Goal: Task Accomplishment & Management: Manage account settings

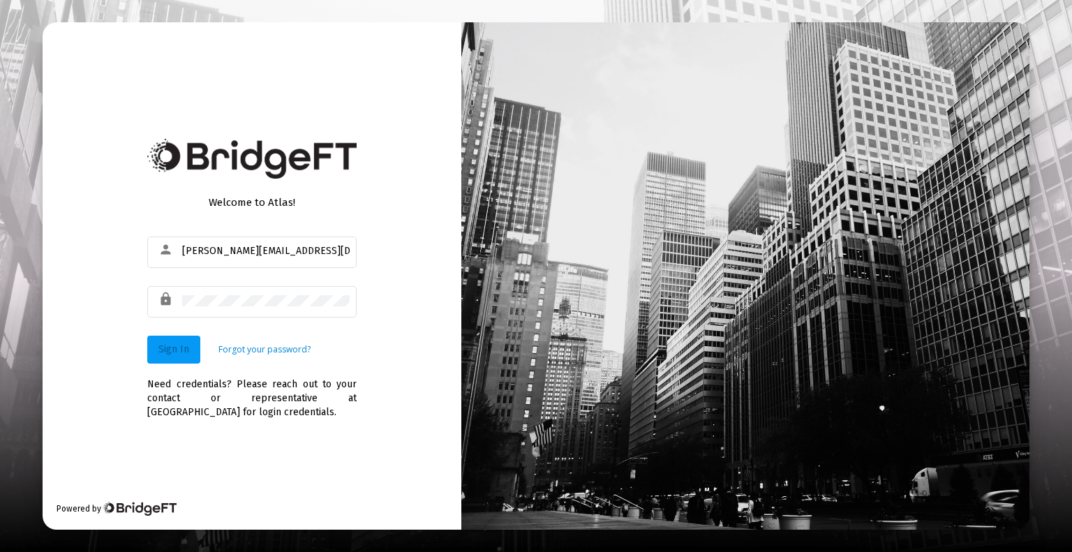
click at [175, 353] on span "Sign In" at bounding box center [173, 349] width 31 height 12
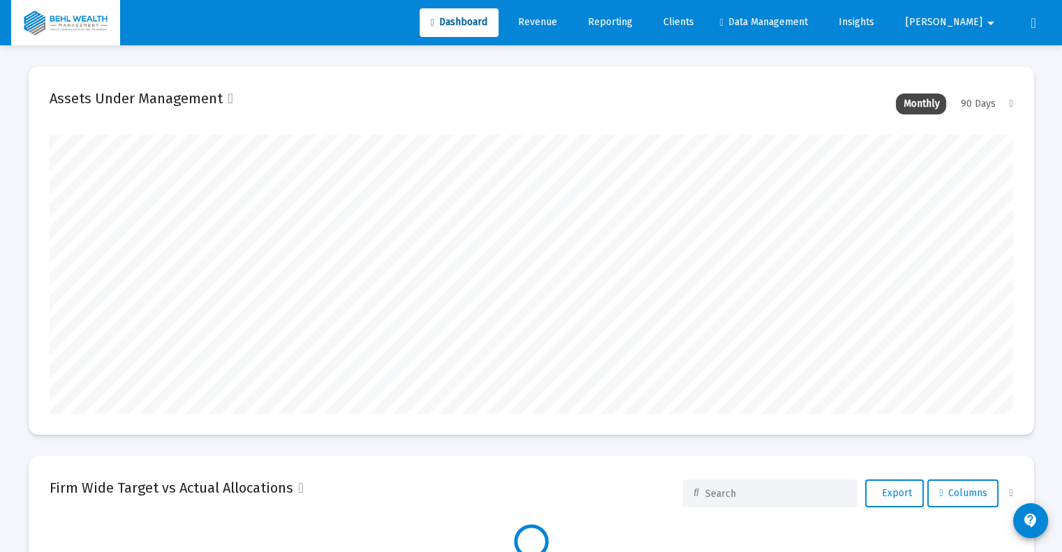
scroll to position [279, 963]
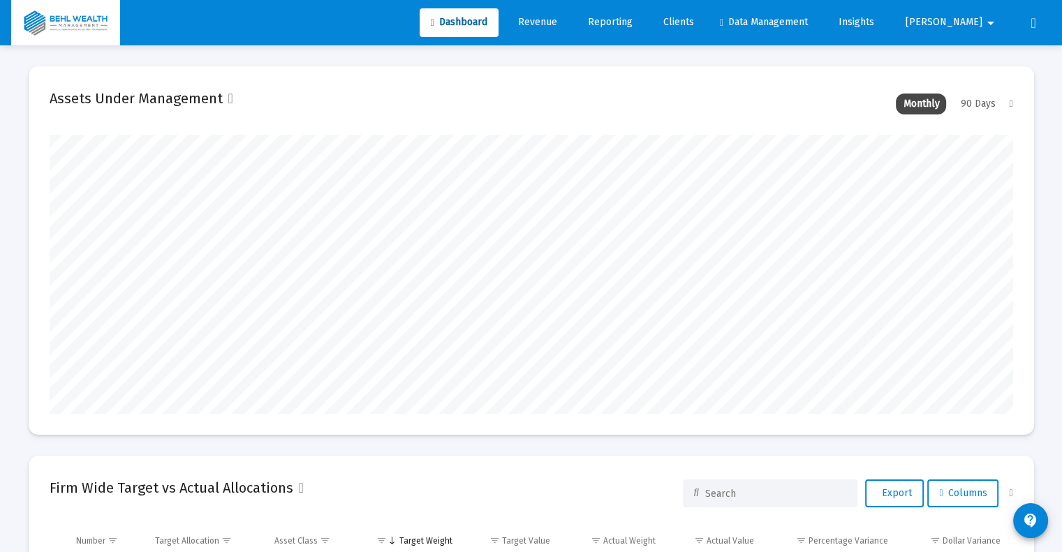
type input "brian@behlwealth.com"
type input "[DATE]"
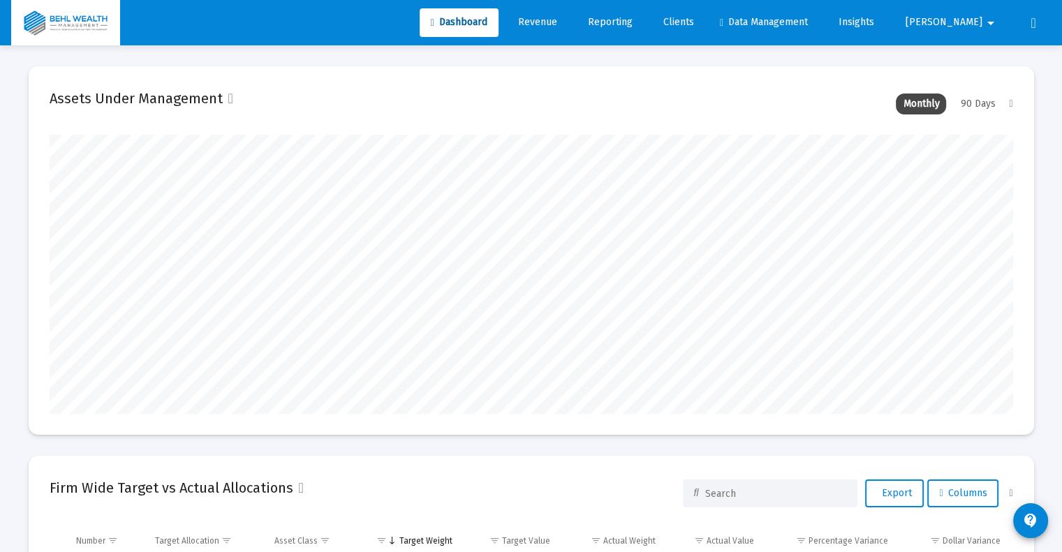
scroll to position [279, 450]
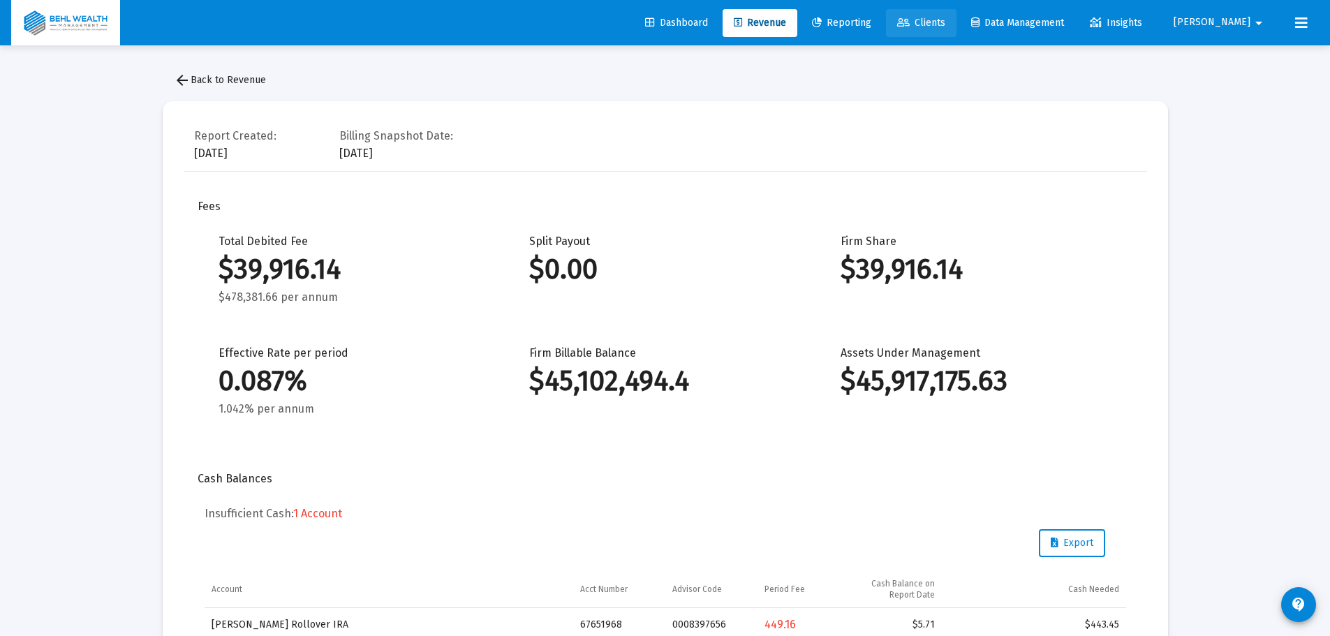
click at [945, 19] on span "Clients" at bounding box center [921, 23] width 48 height 12
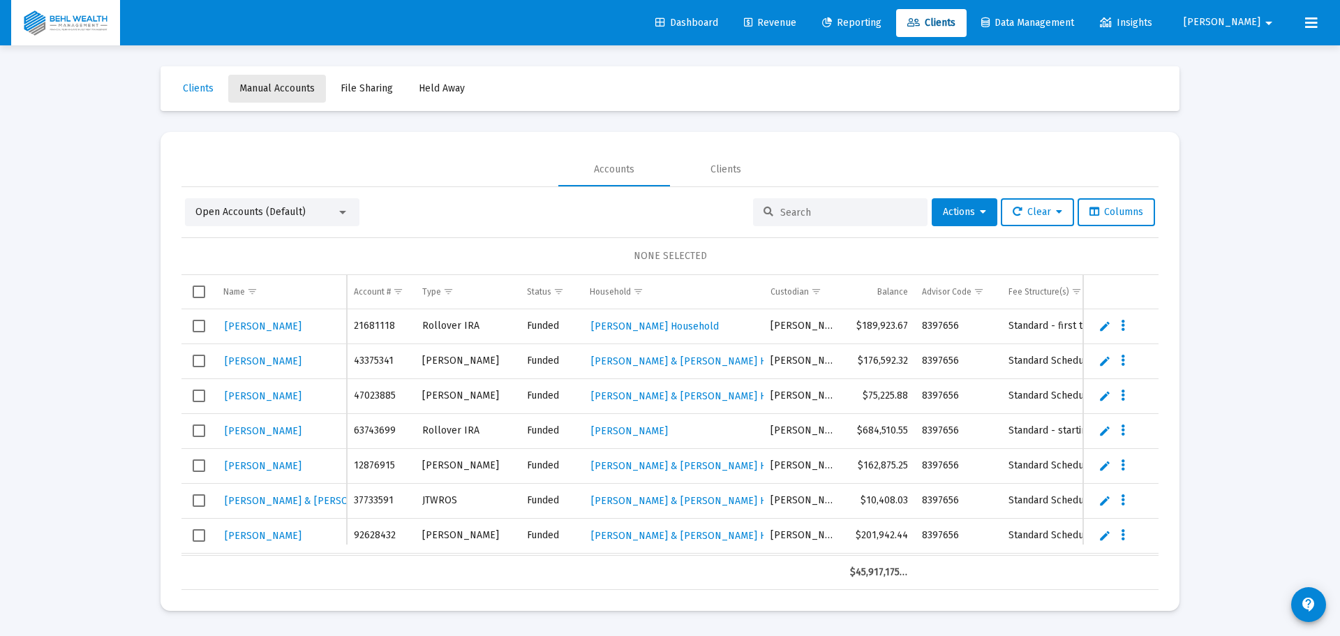
click at [304, 93] on span "Manual Accounts" at bounding box center [276, 88] width 75 height 12
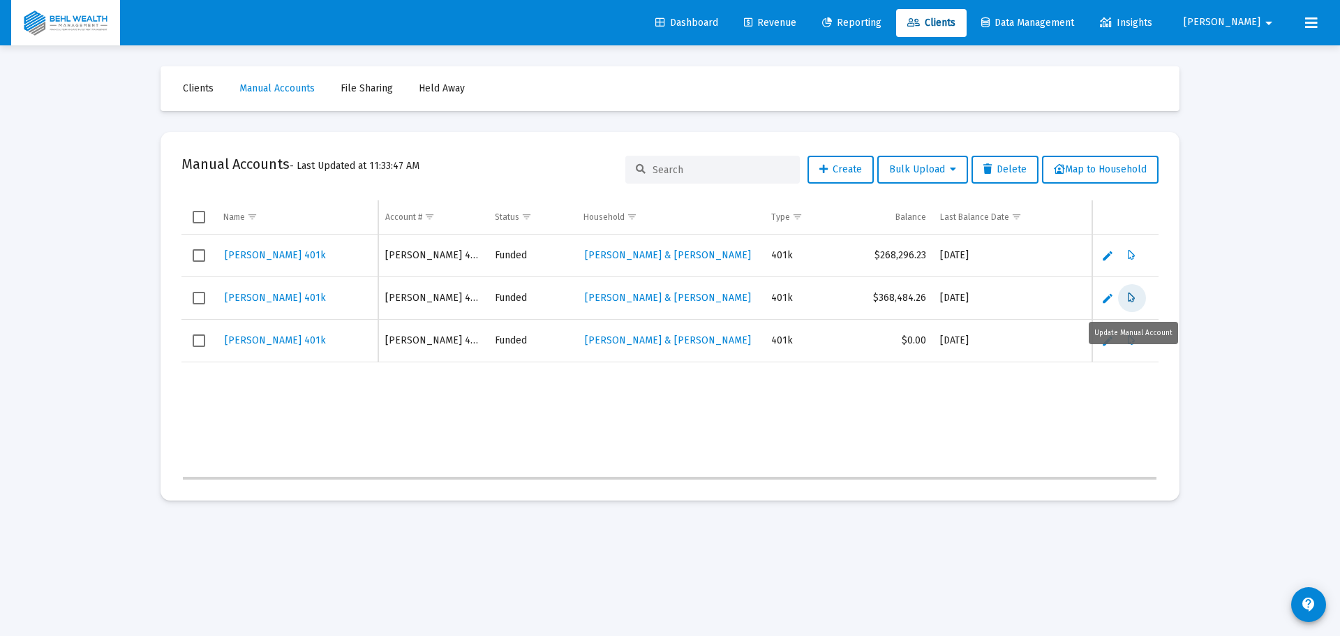
click at [1129, 295] on icon "Data grid" at bounding box center [1132, 298] width 8 height 17
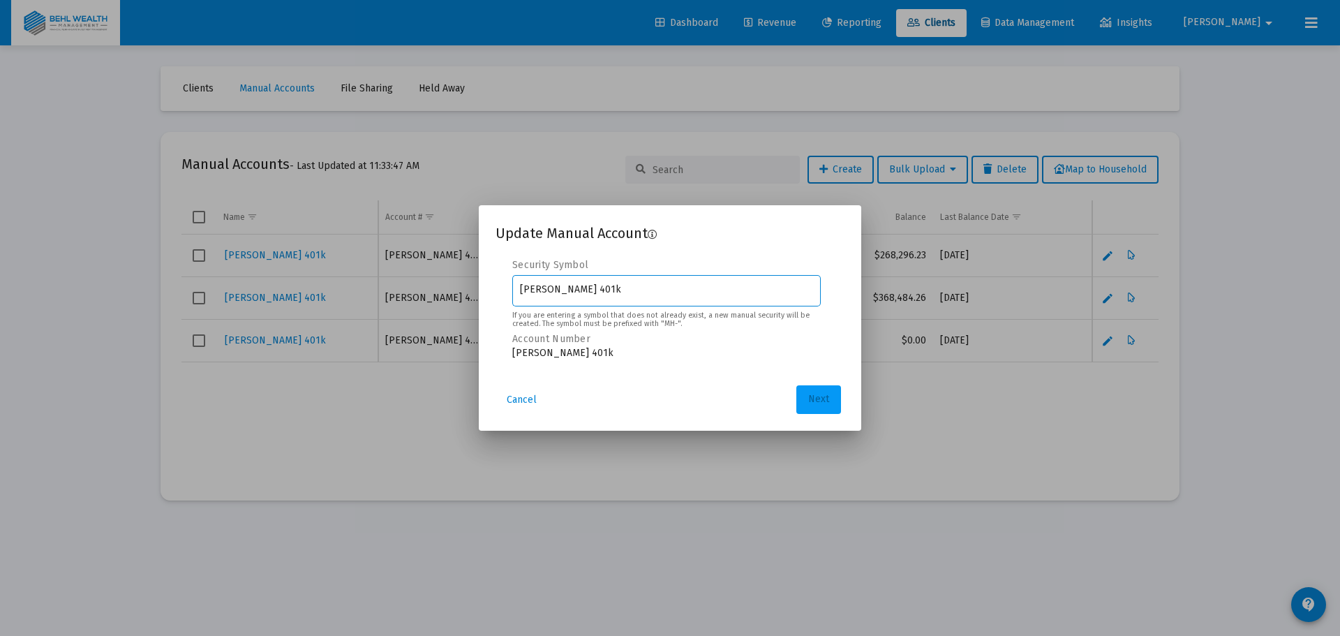
click at [822, 397] on span "Next" at bounding box center [818, 400] width 21 height 12
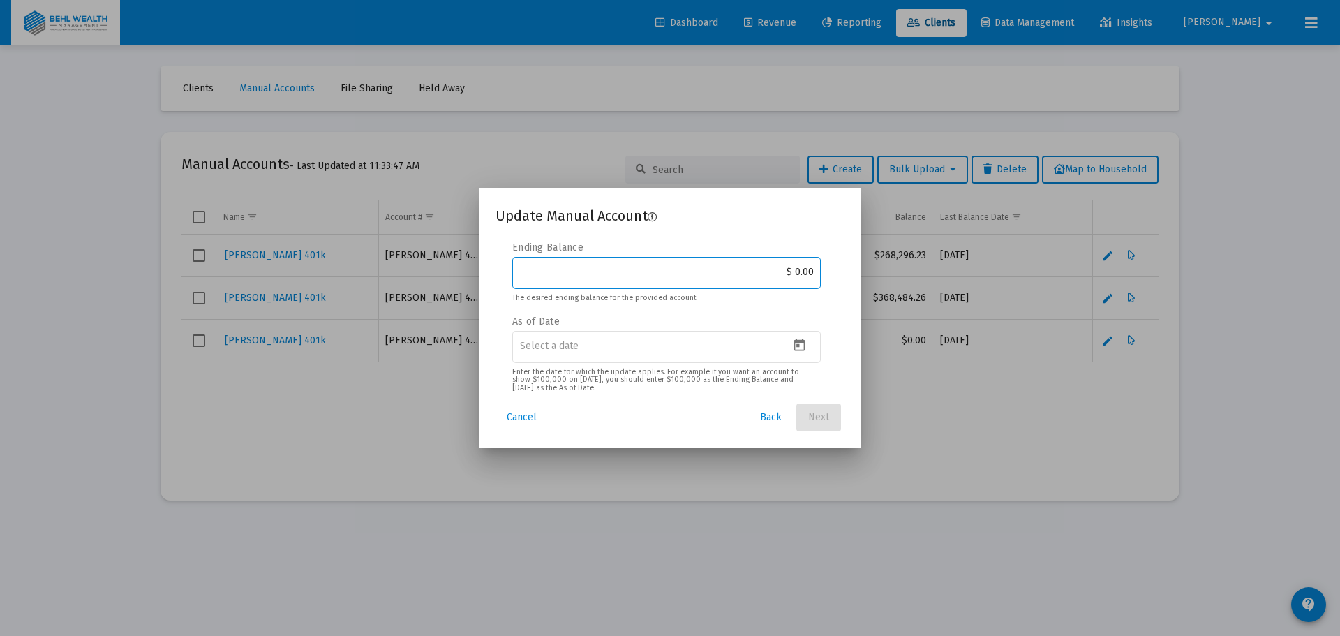
drag, startPoint x: 760, startPoint y: 269, endPoint x: 842, endPoint y: 271, distance: 82.4
click at [842, 271] on div "Security Symbol [PERSON_NAME] 401k If you are entering a symbol that does not a…" at bounding box center [670, 318] width 349 height 154
type input "$ 381,884.32"
click at [799, 349] on icon "Open calendar" at bounding box center [799, 345] width 15 height 15
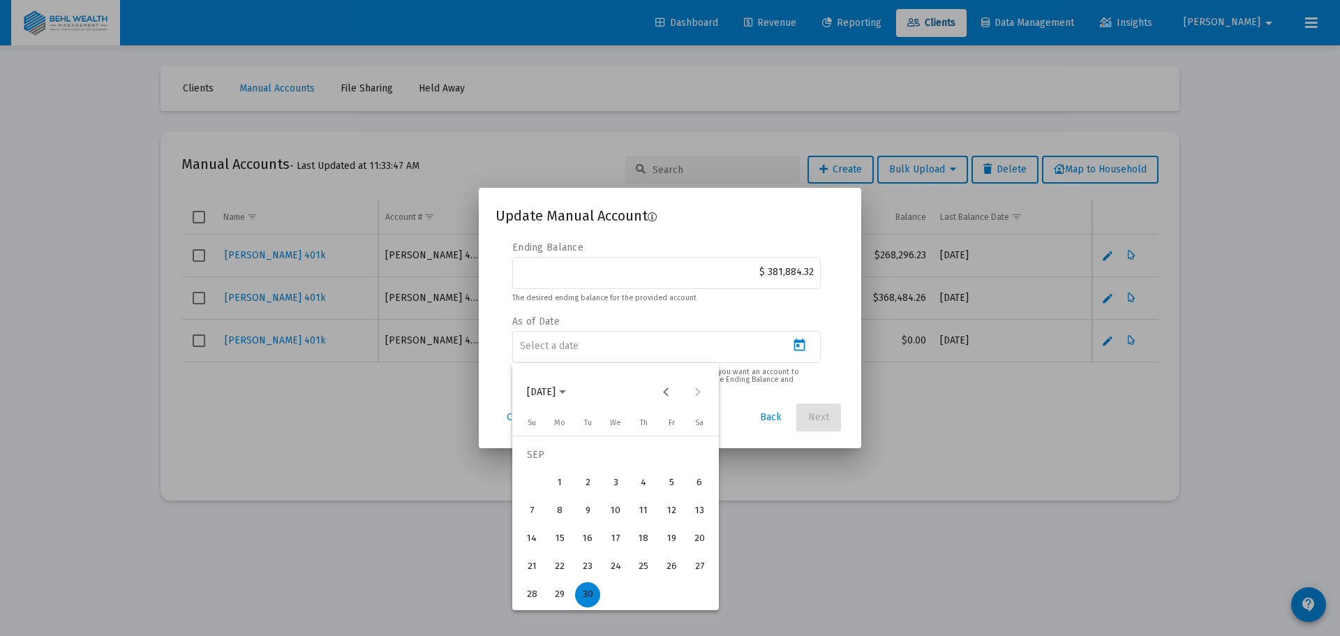
click at [583, 586] on div "30" at bounding box center [587, 594] width 25 height 25
type input "[DATE]"
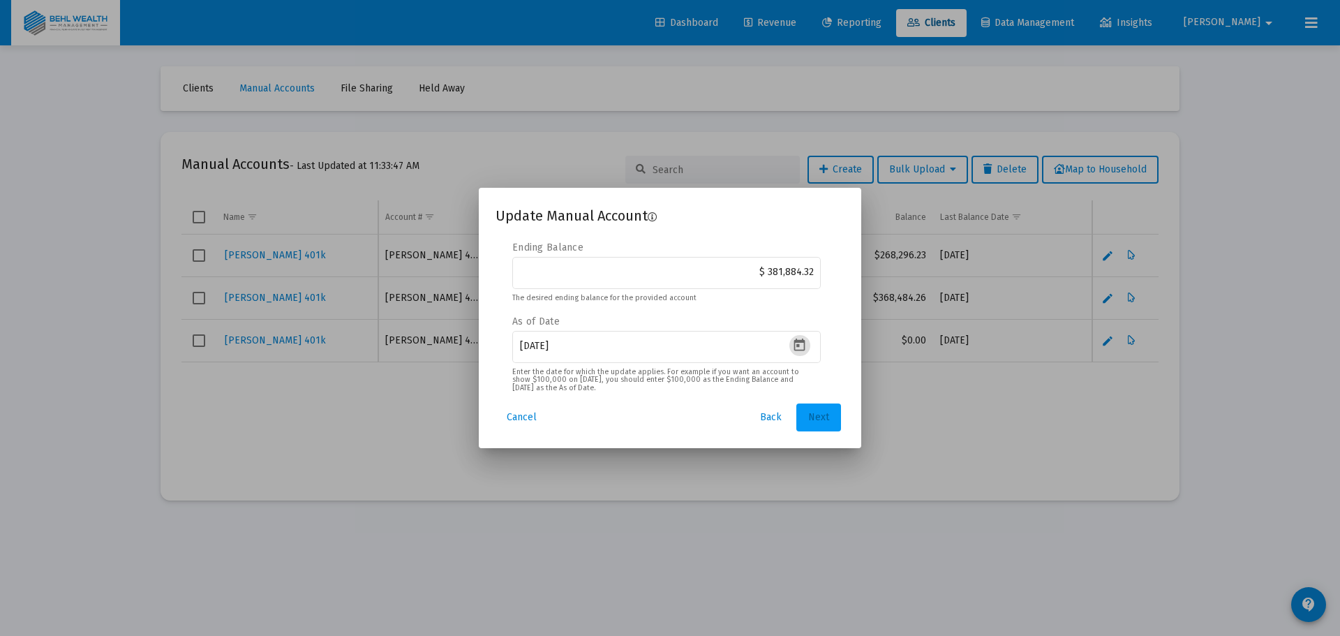
click at [824, 416] on span "Next" at bounding box center [818, 417] width 21 height 12
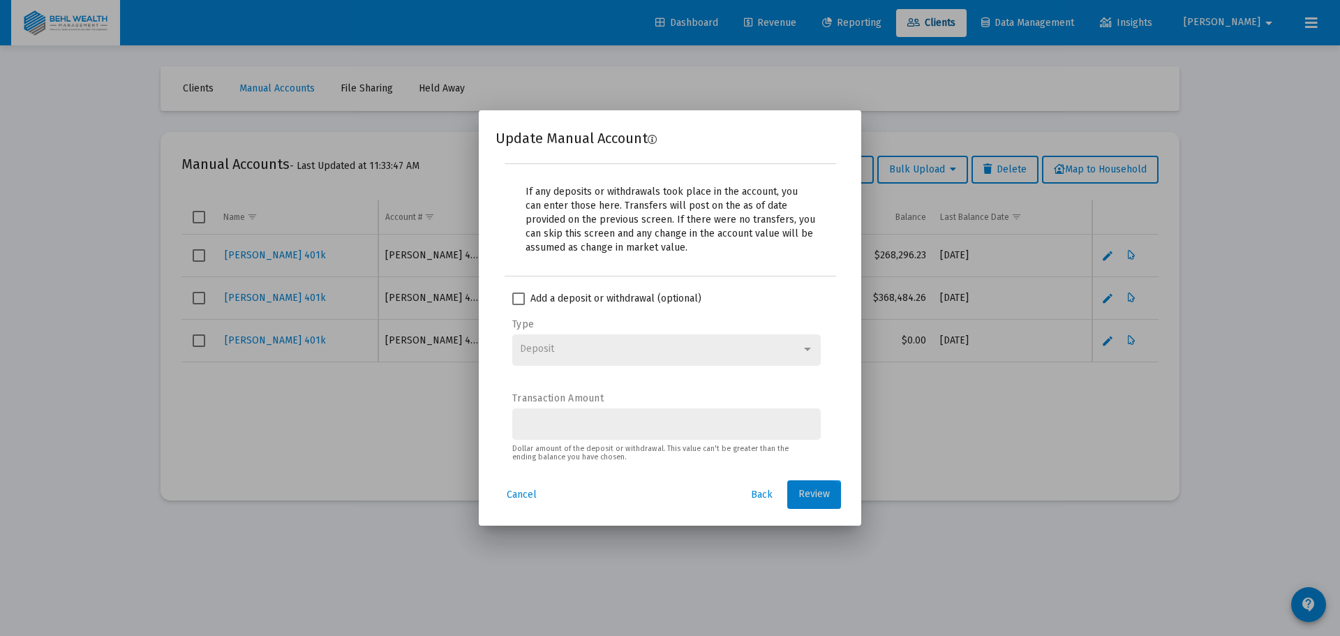
click at [813, 492] on span "Review" at bounding box center [813, 495] width 31 height 12
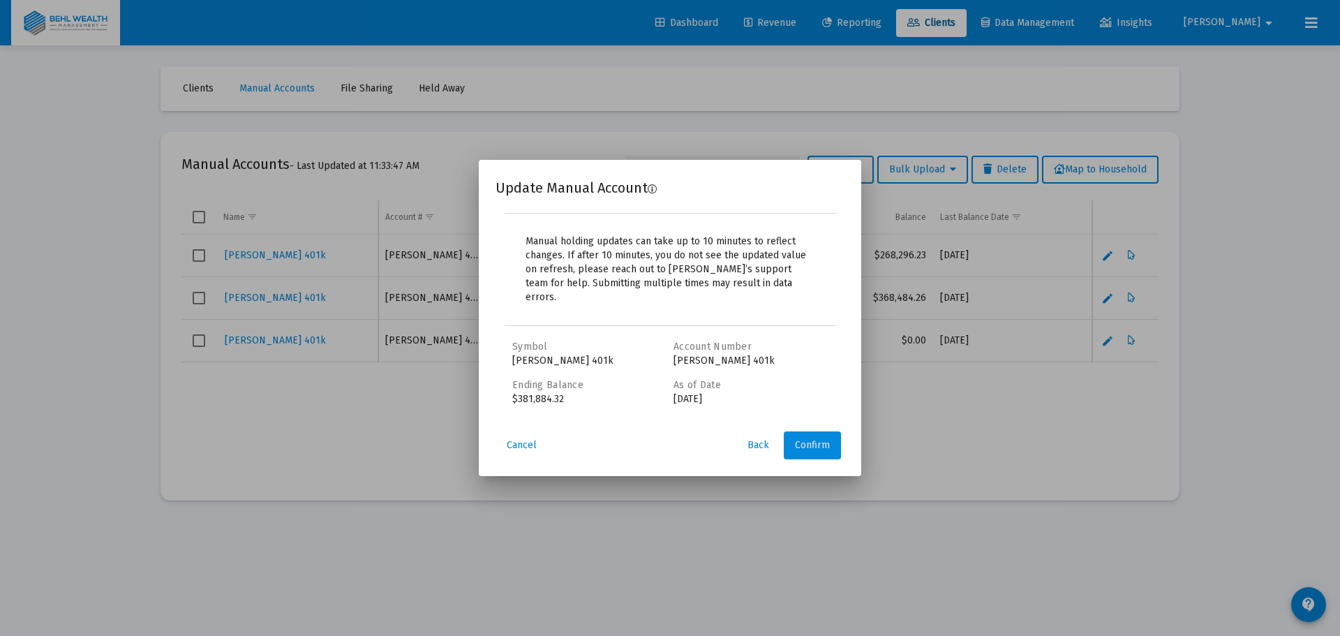
click at [819, 431] on button "Confirm" at bounding box center [812, 445] width 57 height 28
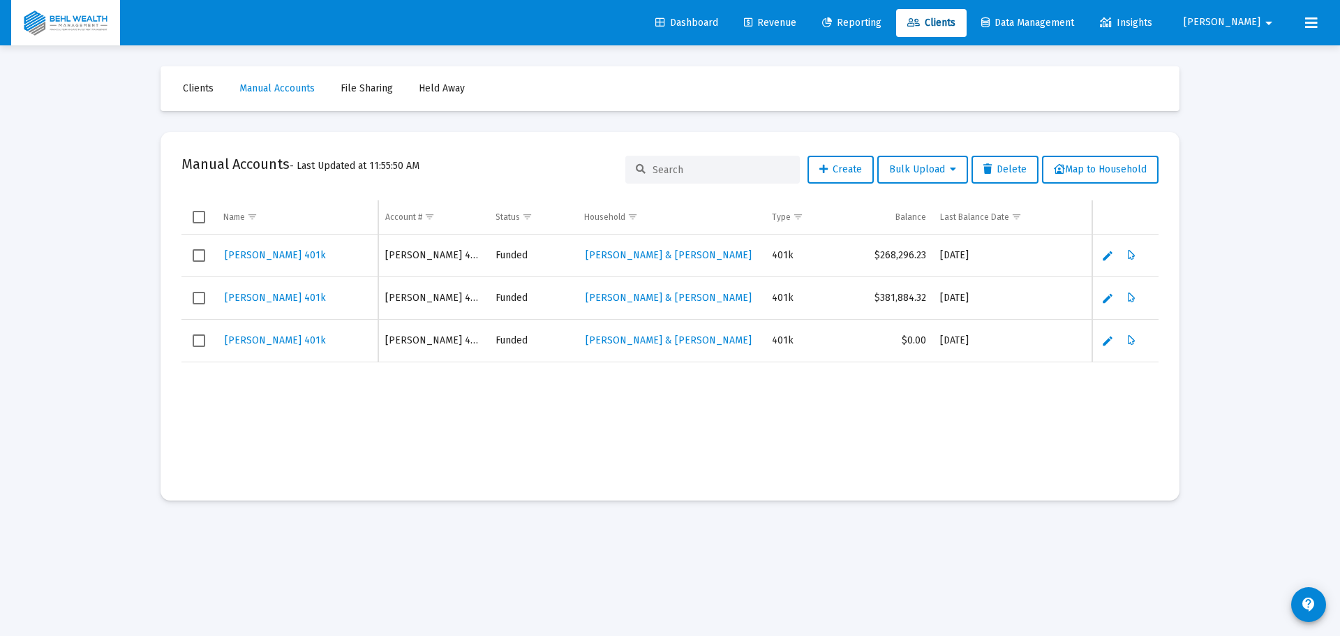
click at [920, 19] on icon at bounding box center [913, 23] width 13 height 10
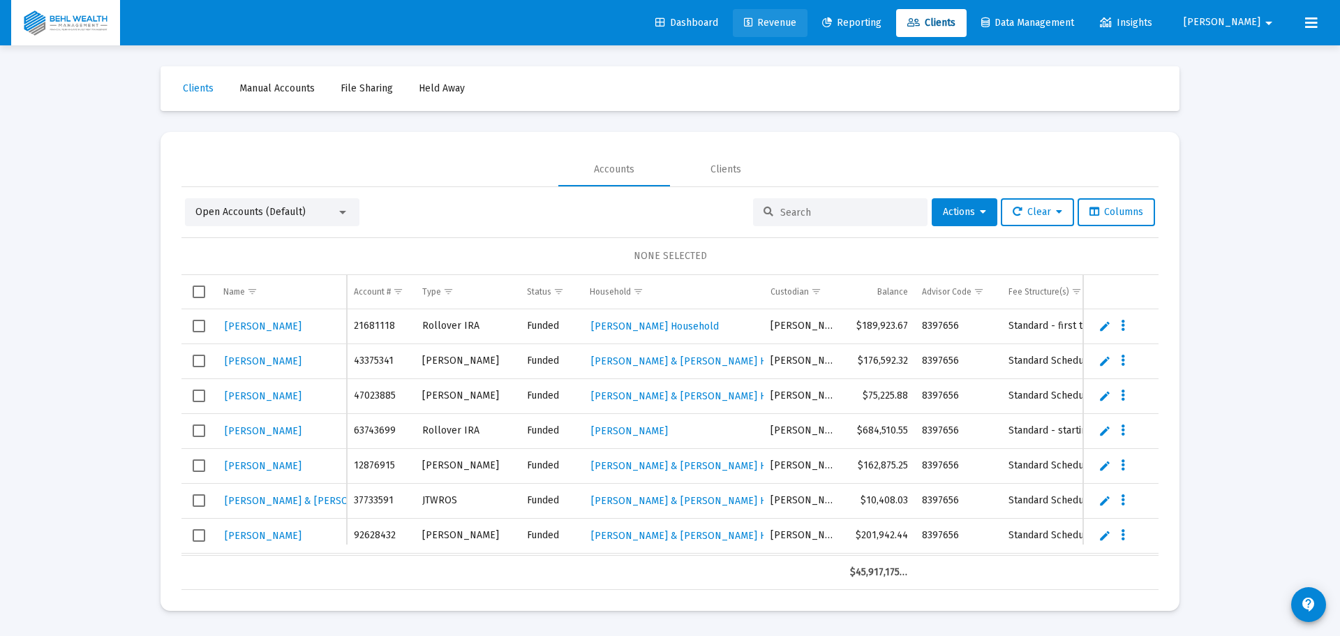
click at [796, 17] on span "Revenue" at bounding box center [770, 23] width 52 height 12
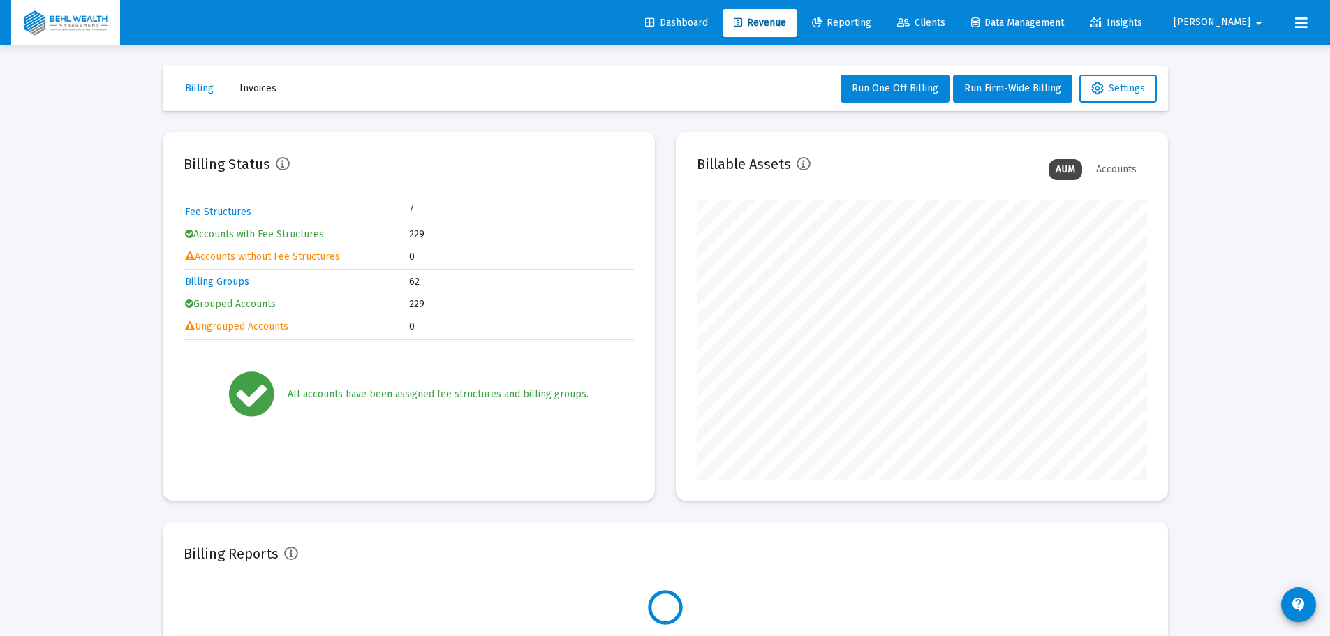
scroll to position [279, 450]
